Goal: Check status: Check status

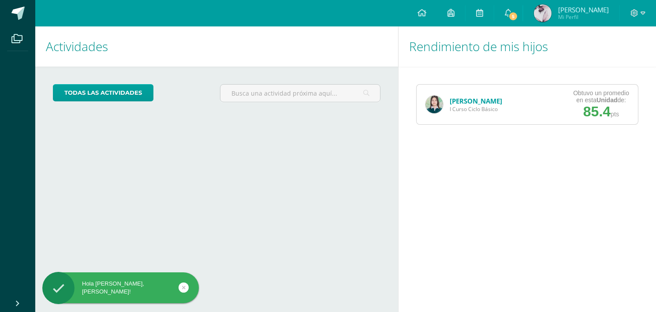
click at [459, 101] on link "[PERSON_NAME]" at bounding box center [476, 101] width 52 height 9
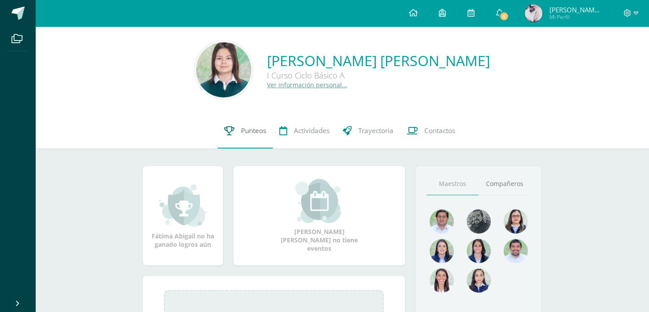
click at [245, 117] on link "Punteos" at bounding box center [245, 130] width 55 height 35
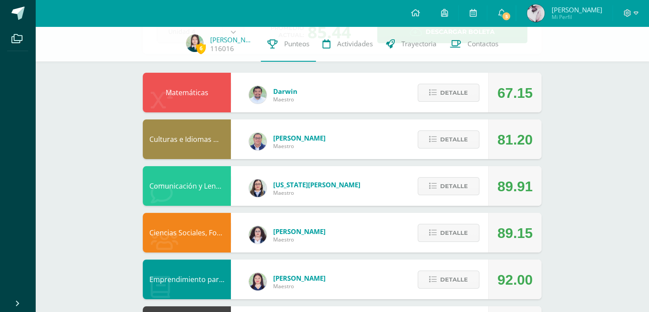
scroll to position [67, 0]
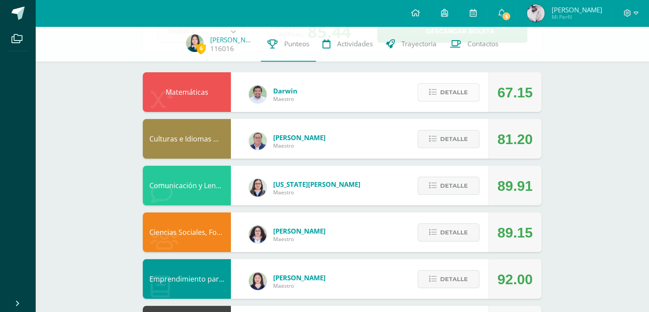
click at [425, 99] on button "Detalle" at bounding box center [449, 92] width 62 height 18
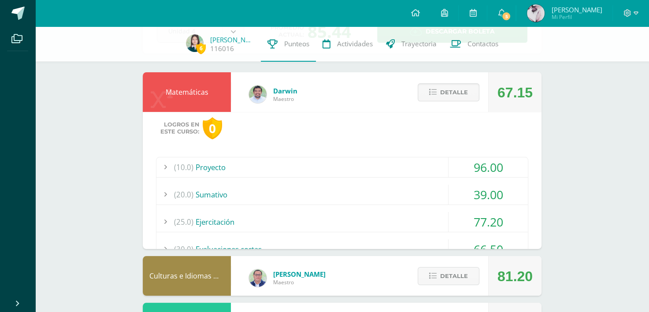
drag, startPoint x: 425, startPoint y: 99, endPoint x: 372, endPoint y: 102, distance: 53.0
click at [372, 102] on div "Matemáticas Darwin Maestro 67.15 Detalle Logros en este curso: 0 (10.0) Proyect…" at bounding box center [342, 160] width 399 height 177
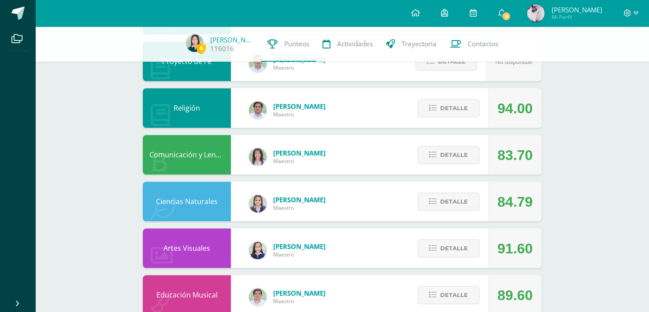
scroll to position [789, 0]
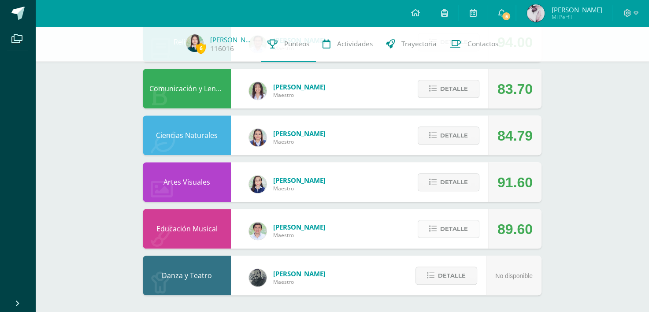
click at [436, 234] on div "Detalle" at bounding box center [447, 229] width 84 height 40
click at [436, 234] on button "Detalle" at bounding box center [449, 229] width 62 height 18
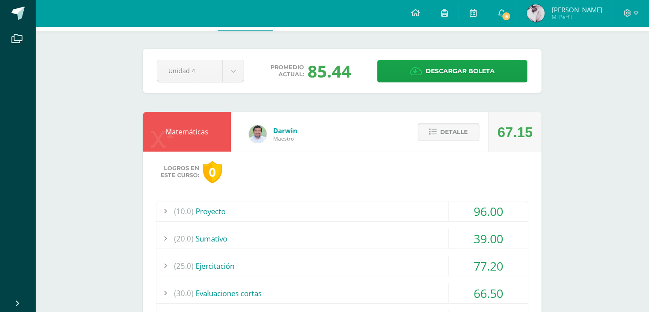
scroll to position [0, 0]
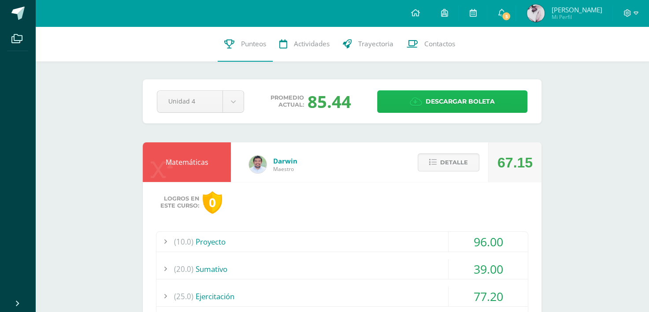
click at [436, 100] on span "Descargar boleta" at bounding box center [460, 102] width 69 height 22
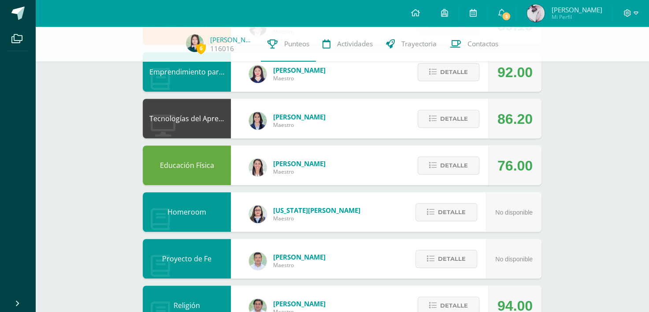
scroll to position [527, 0]
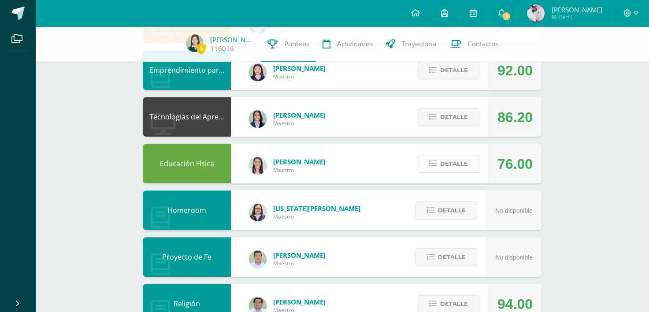
click at [432, 159] on button "Detalle" at bounding box center [449, 164] width 62 height 18
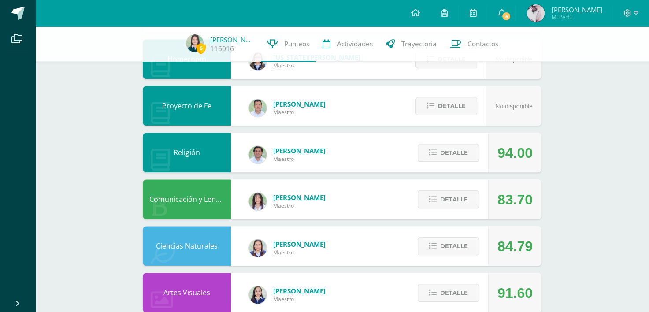
scroll to position [849, 0]
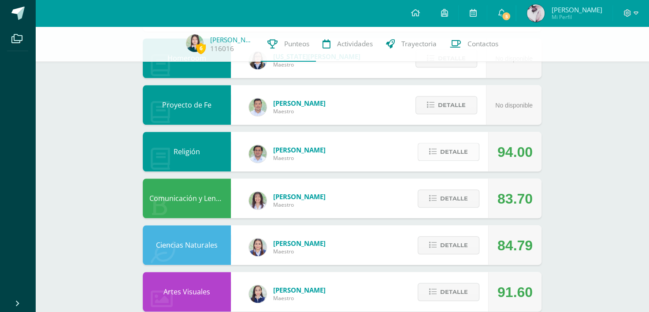
click at [435, 155] on button "Detalle" at bounding box center [449, 152] width 62 height 18
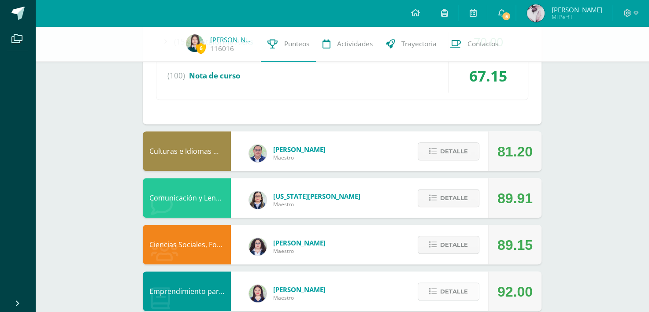
scroll to position [307, 0]
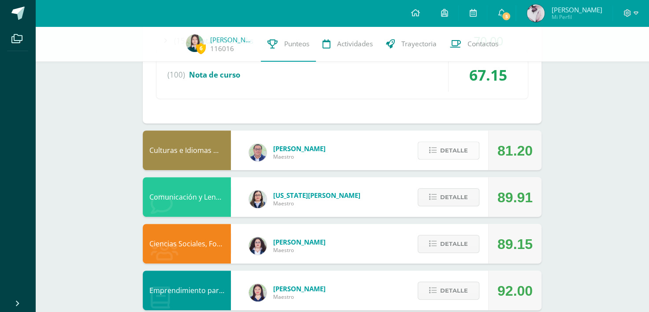
click at [450, 156] on span "Detalle" at bounding box center [454, 150] width 28 height 16
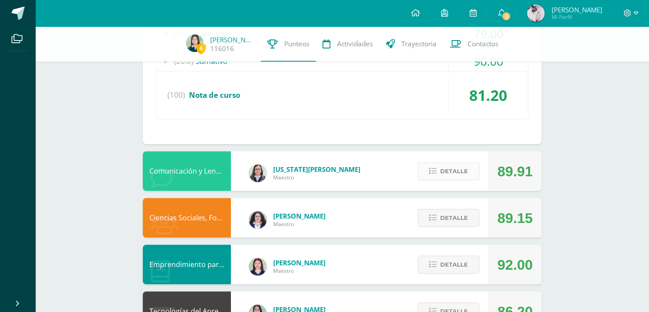
scroll to position [510, 0]
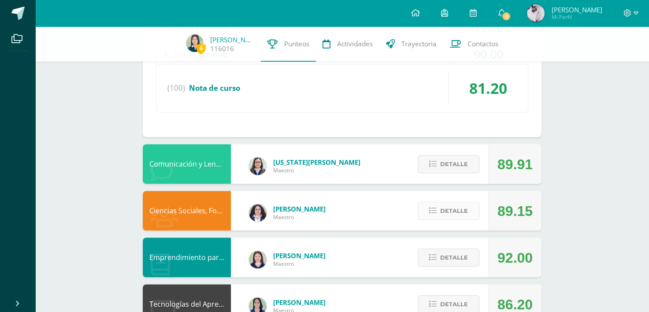
click at [445, 206] on span "Detalle" at bounding box center [454, 211] width 28 height 16
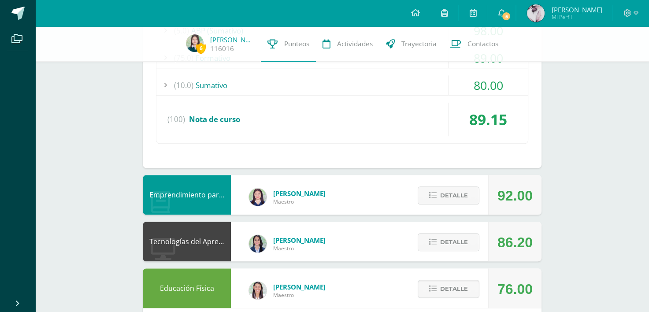
scroll to position [831, 0]
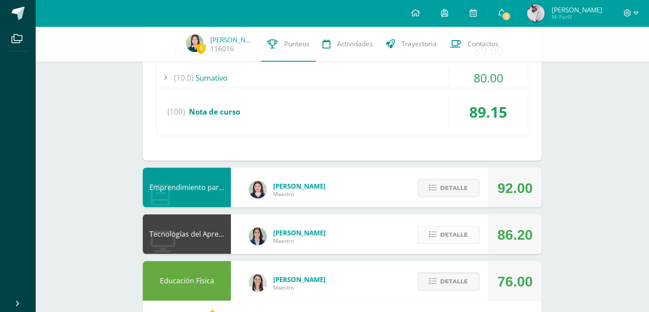
click at [434, 238] on button "Detalle" at bounding box center [449, 235] width 62 height 18
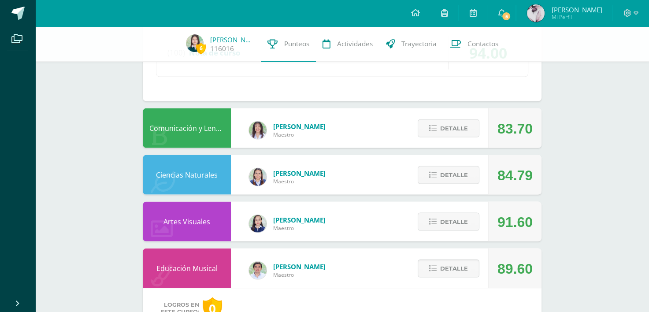
scroll to position [1711, 0]
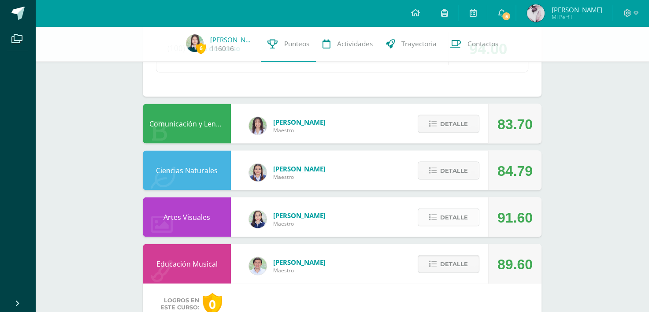
click at [435, 209] on button "Detalle" at bounding box center [449, 218] width 62 height 18
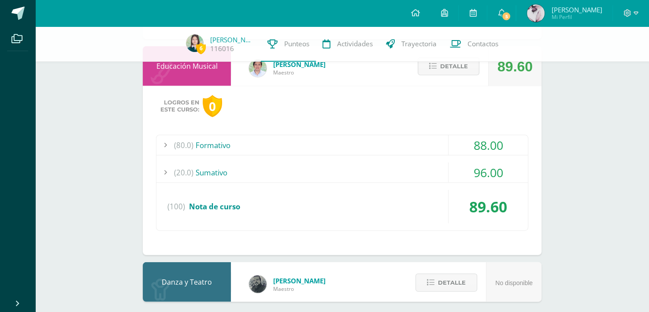
scroll to position [2080, 0]
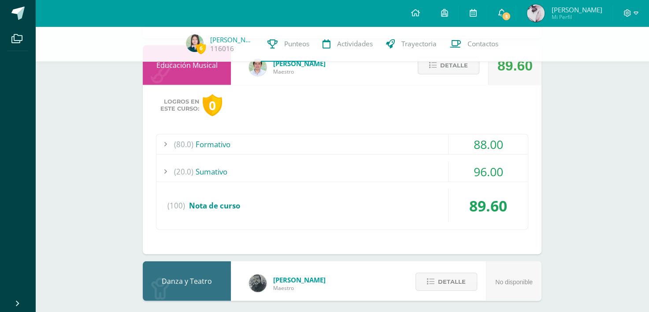
click at [513, 14] on link "5" at bounding box center [502, 13] width 28 height 26
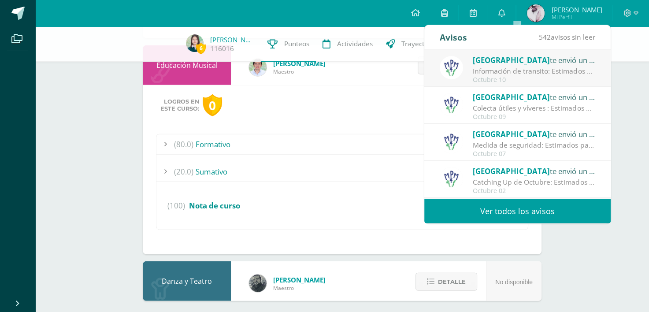
click at [487, 78] on div "Octubre 10" at bounding box center [534, 79] width 123 height 7
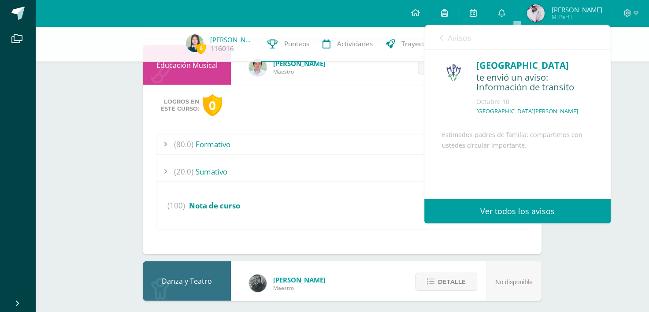
scroll to position [74, 0]
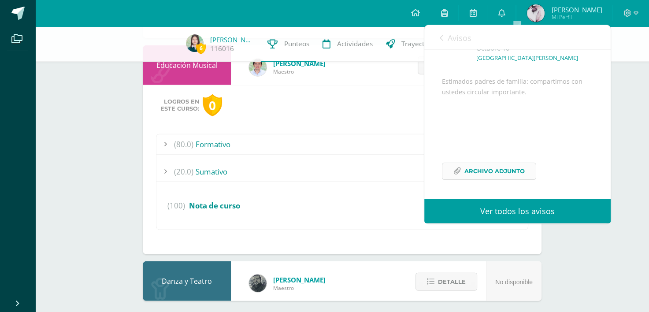
click at [463, 165] on link "Archivo Adjunto" at bounding box center [489, 171] width 94 height 17
